Goal: Information Seeking & Learning: Learn about a topic

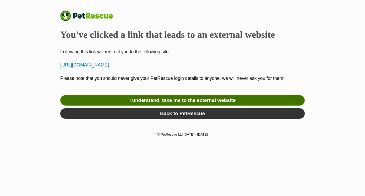
click at [191, 98] on link "I understand, take me to the external website" at bounding box center [182, 100] width 245 height 10
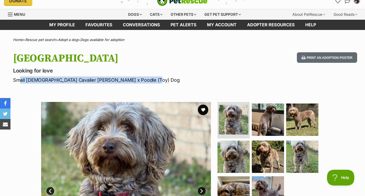
drag, startPoint x: 15, startPoint y: 80, endPoint x: 140, endPoint y: 80, distance: 125.1
click at [140, 80] on p "Small Female Cavalier King Charles Spaniel x Poodle (Toy) Dog" at bounding box center [118, 79] width 210 height 7
copy p "mall Female Cavalier King Charles Spaniel x Poodle (Toy)"
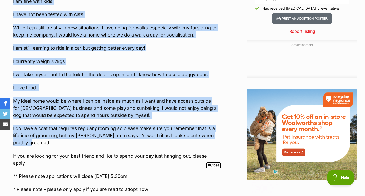
drag, startPoint x: 14, startPoint y: 84, endPoint x: 100, endPoint y: 142, distance: 103.4
click at [100, 142] on div "Hello, my name is Brooklyn, I am a sweet 5 year and 6 month old Cavoodle (Caval…" at bounding box center [115, 21] width 205 height 426
copy div "Hello, my name is Brooklyn, I am a sweet 5 year and 6 month old Cavoodle (Caval…"
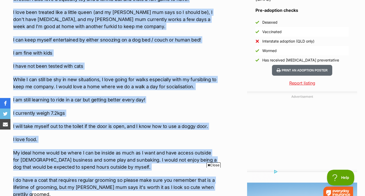
scroll to position [454, 0]
click at [147, 63] on p "I have not been tested with cats" at bounding box center [115, 66] width 205 height 7
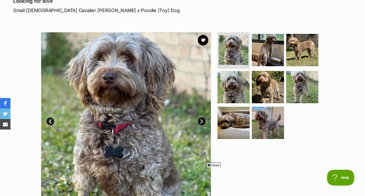
scroll to position [71, 0]
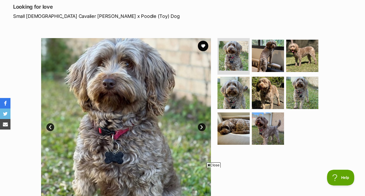
click at [203, 129] on link "Next" at bounding box center [202, 127] width 8 height 8
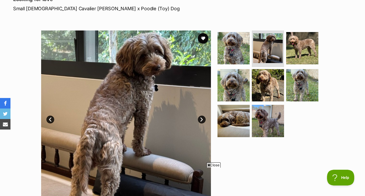
scroll to position [76, 0]
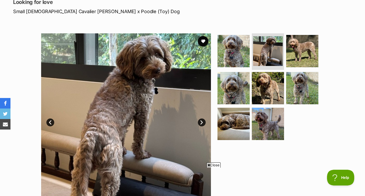
click at [204, 124] on link "Next" at bounding box center [202, 122] width 8 height 8
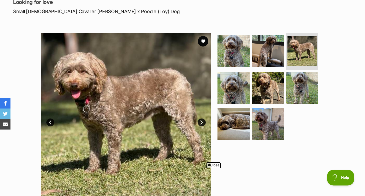
click at [204, 125] on link "Next" at bounding box center [202, 122] width 8 height 8
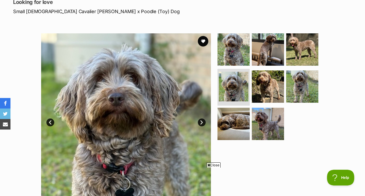
click at [204, 125] on link "Next" at bounding box center [202, 122] width 8 height 8
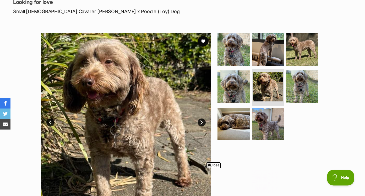
scroll to position [0, 0]
click at [205, 125] on img at bounding box center [126, 118] width 170 height 170
click at [204, 124] on link "Next" at bounding box center [202, 122] width 8 height 8
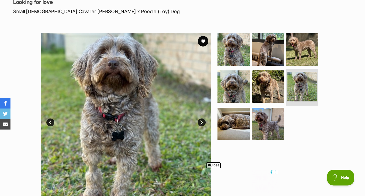
click at [204, 125] on link "Next" at bounding box center [202, 122] width 8 height 8
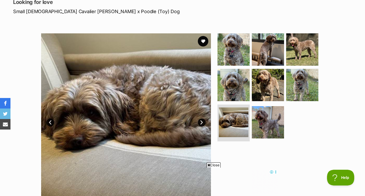
click at [204, 125] on link "Next" at bounding box center [202, 122] width 8 height 8
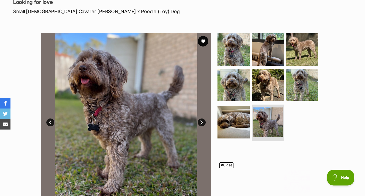
click at [52, 122] on link "Prev" at bounding box center [50, 122] width 8 height 8
